Goal: Task Accomplishment & Management: Manage account settings

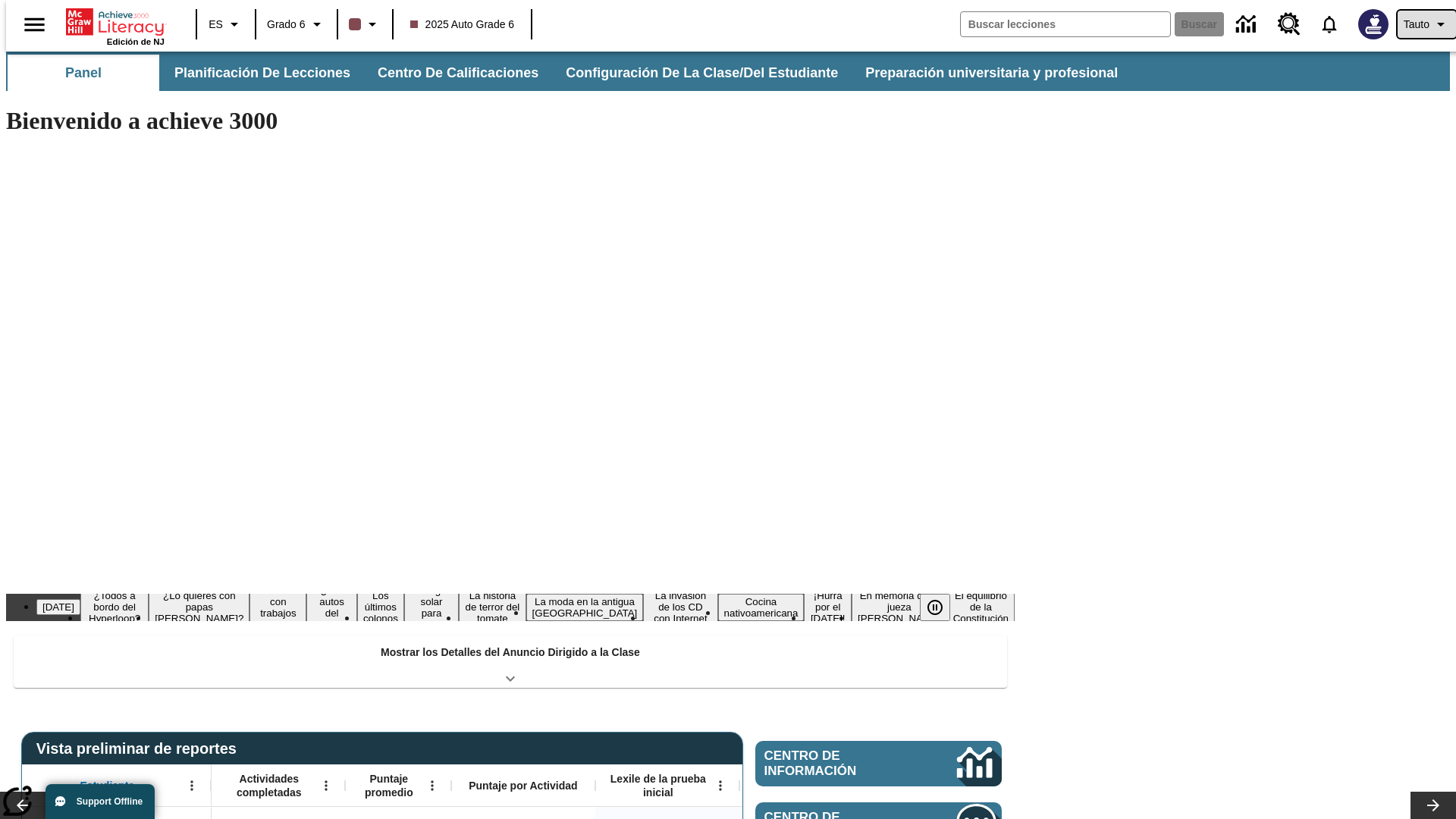
click at [1419, 25] on span "Tauto" at bounding box center [1416, 24] width 25 height 16
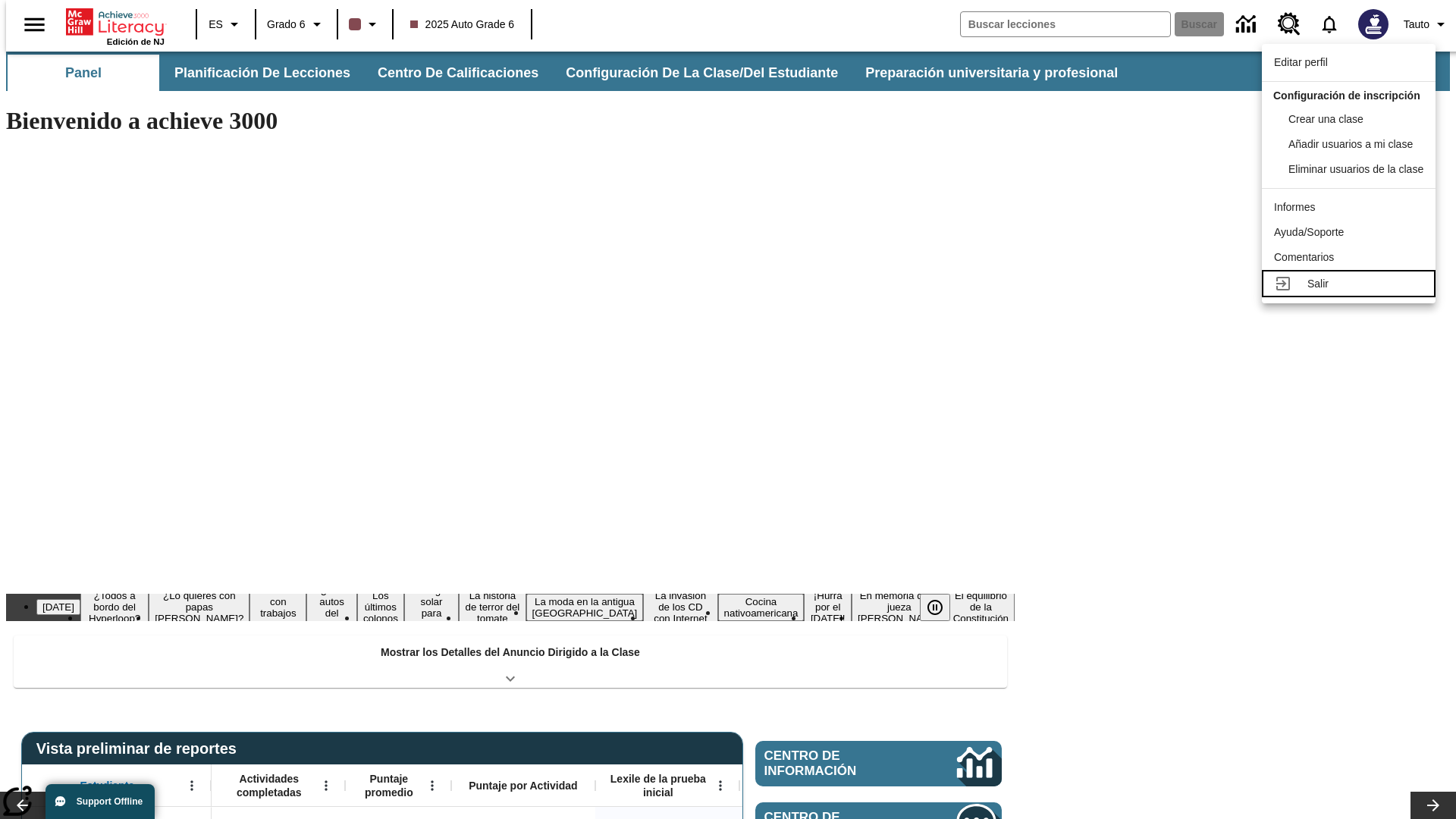
click at [1353, 292] on div "Salir" at bounding box center [1366, 283] width 116 height 16
